Goal: Communication & Community: Answer question/provide support

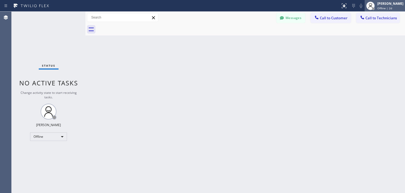
click at [375, 8] on div at bounding box center [374, 9] width 4 height 4
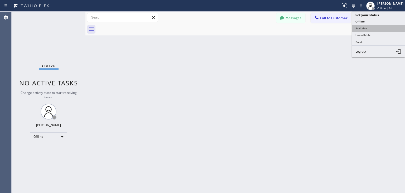
click at [381, 26] on button "Available" at bounding box center [378, 28] width 53 height 7
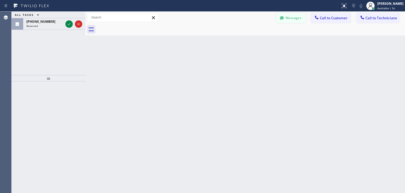
click at [302, 23] on button "Messages" at bounding box center [290, 18] width 29 height 10
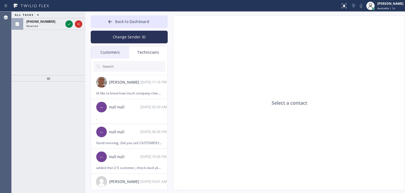
click at [111, 54] on div "Customers" at bounding box center [110, 52] width 38 height 12
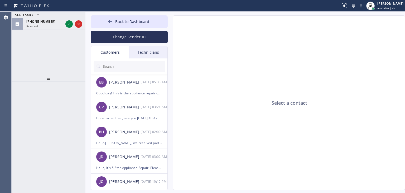
click at [143, 71] on input "text" at bounding box center [133, 66] width 63 height 11
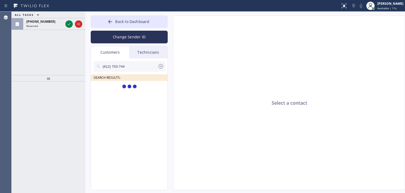
click at [147, 66] on input "(612) 703-744" at bounding box center [130, 66] width 56 height 11
type input "(612) 703-744"
click at [143, 93] on div "[PERSON_NAME] --:--" at bounding box center [129, 89] width 77 height 16
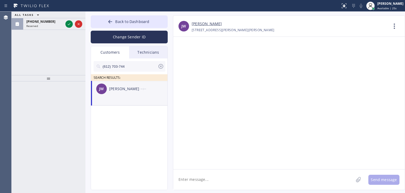
paste textarea "Good day! This is the appliance repair company you recently contacted. Unfortun…"
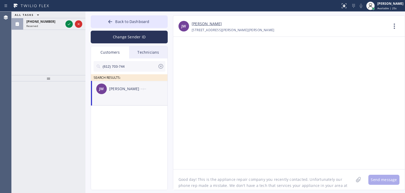
scroll to position [4, 0]
click at [243, 173] on textarea "Good day! This is the appliance repair company you recently contacted. Unfortun…" at bounding box center [263, 179] width 180 height 20
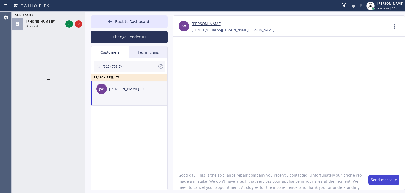
type textarea "Good day! This is the appliance repair company you recently contacted. Unfortun…"
click at [385, 181] on button "Send message" at bounding box center [383, 179] width 31 height 10
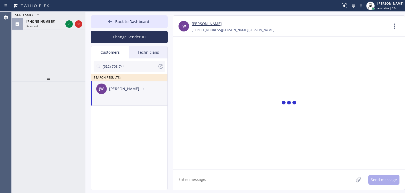
scroll to position [0, 0]
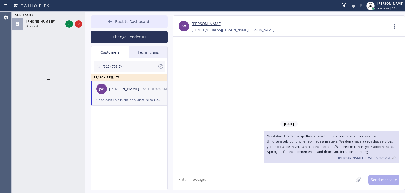
click at [153, 22] on button "Back to Dashboard" at bounding box center [129, 21] width 77 height 13
